Goal: Information Seeking & Learning: Find specific fact

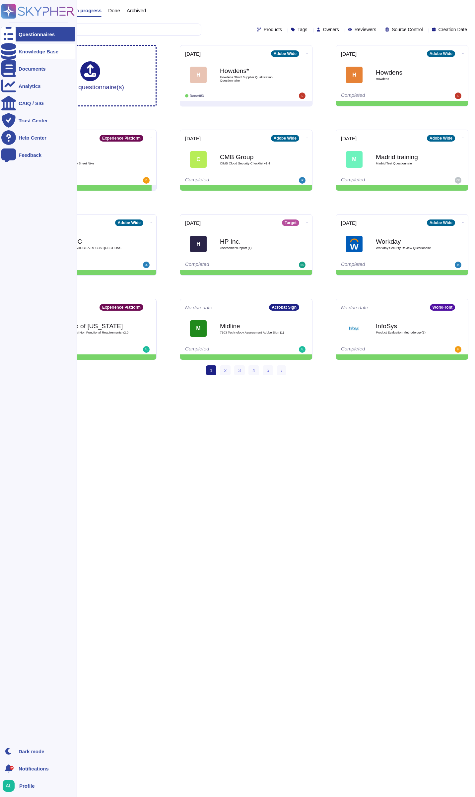
click at [33, 56] on div "Knowledge Base" at bounding box center [38, 51] width 74 height 15
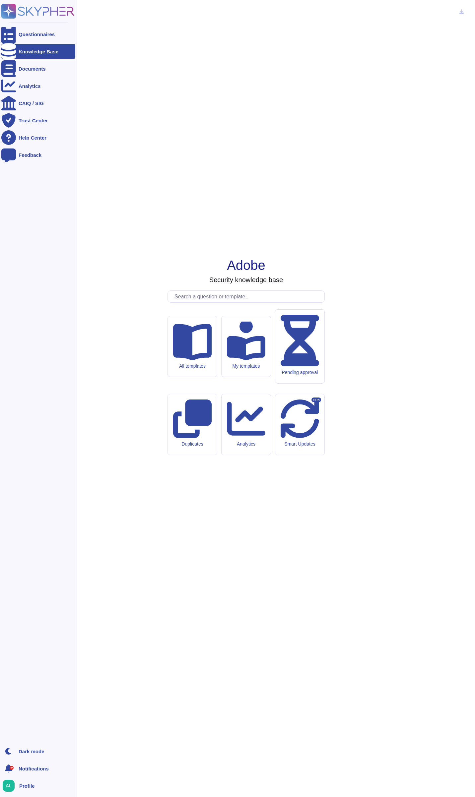
click at [33, 56] on div "Knowledge Base" at bounding box center [38, 51] width 74 height 15
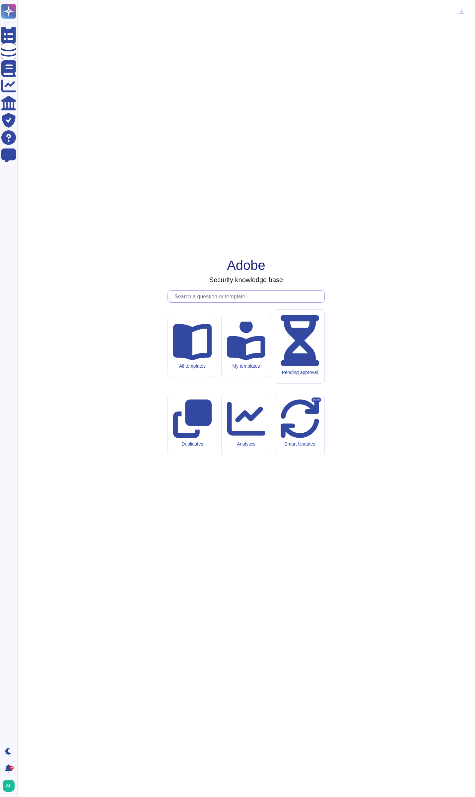
click at [253, 302] on input "text" at bounding box center [247, 297] width 153 height 12
click at [240, 302] on input "text" at bounding box center [247, 297] width 153 height 12
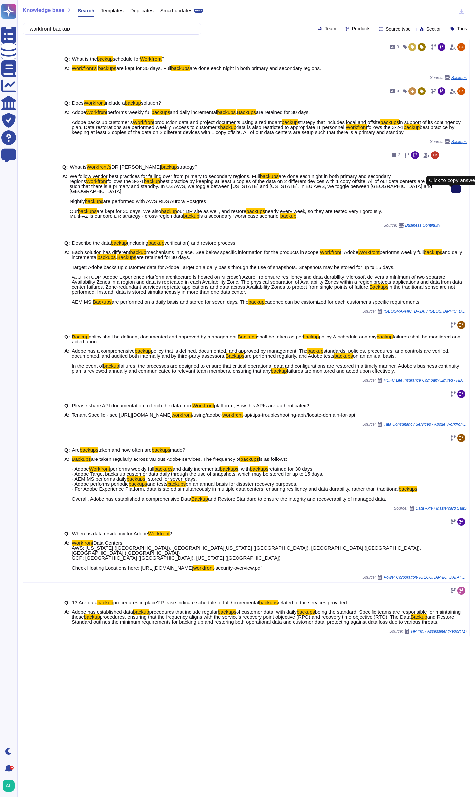
click at [456, 189] on icon at bounding box center [456, 189] width 0 height 0
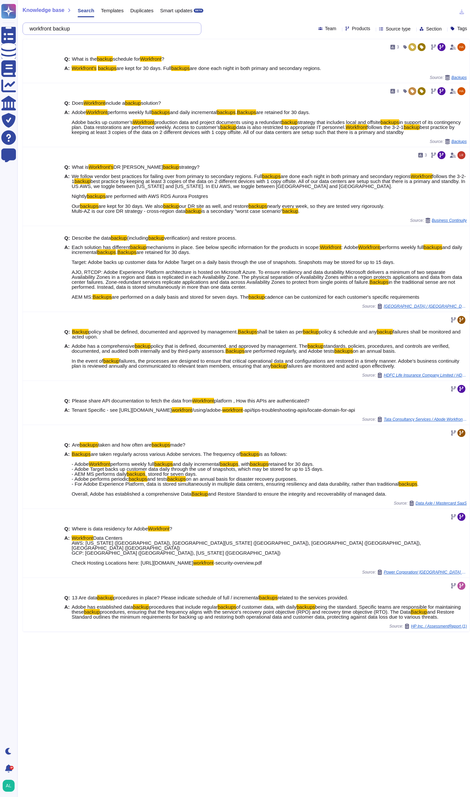
click at [98, 30] on input "workfront backup" at bounding box center [110, 29] width 168 height 12
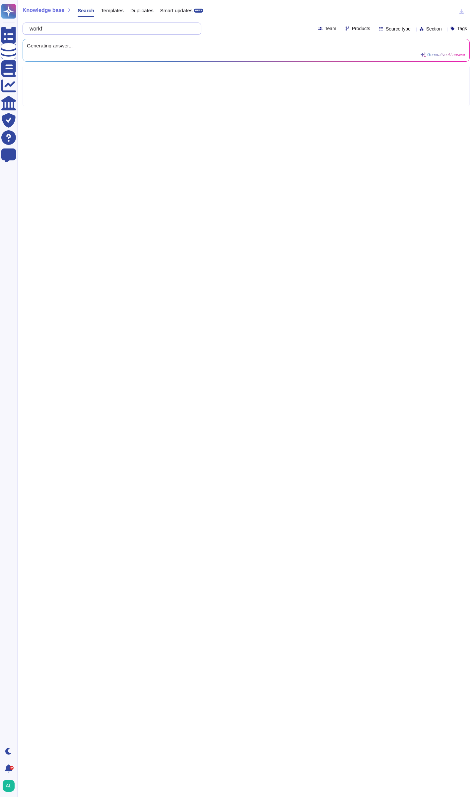
type input "wor"
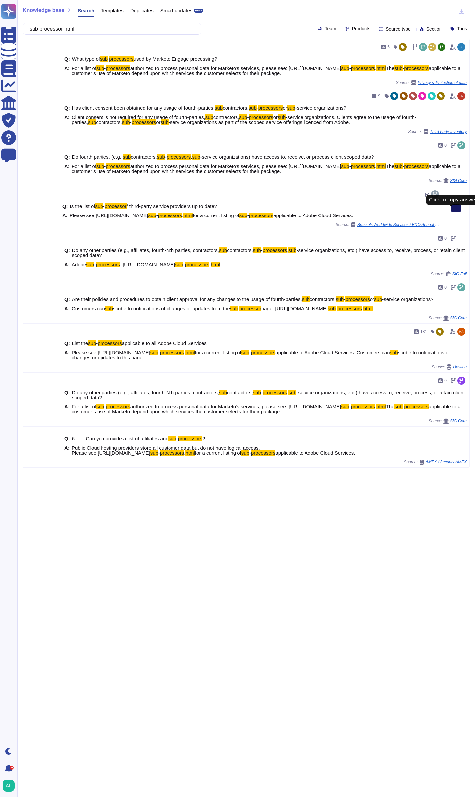
click at [456, 208] on icon at bounding box center [456, 208] width 0 height 0
click at [136, 26] on input "sub processor html" at bounding box center [110, 29] width 168 height 12
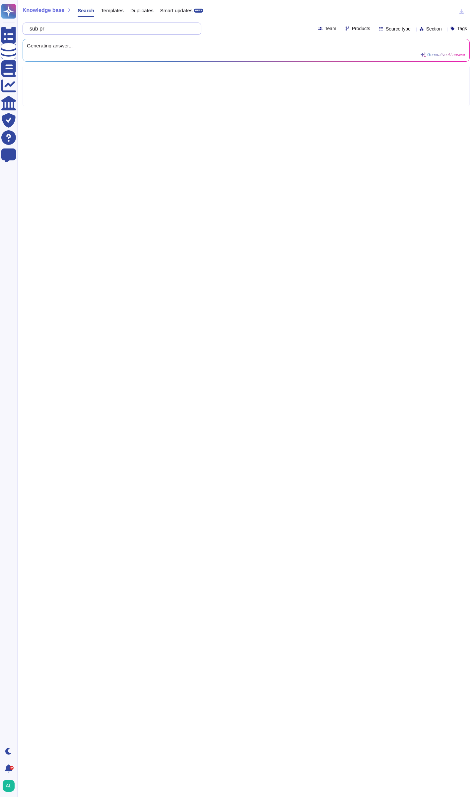
type input "su"
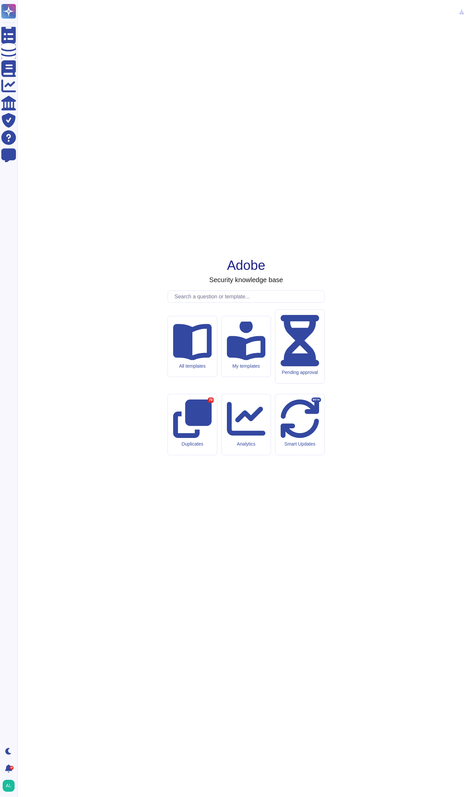
click at [234, 302] on input "text" at bounding box center [247, 297] width 153 height 12
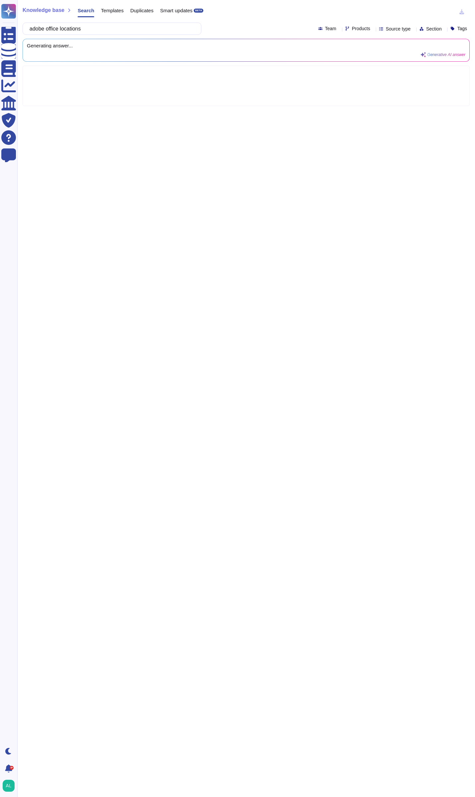
type input "adobe office locations"
